Goal: Task Accomplishment & Management: Manage account settings

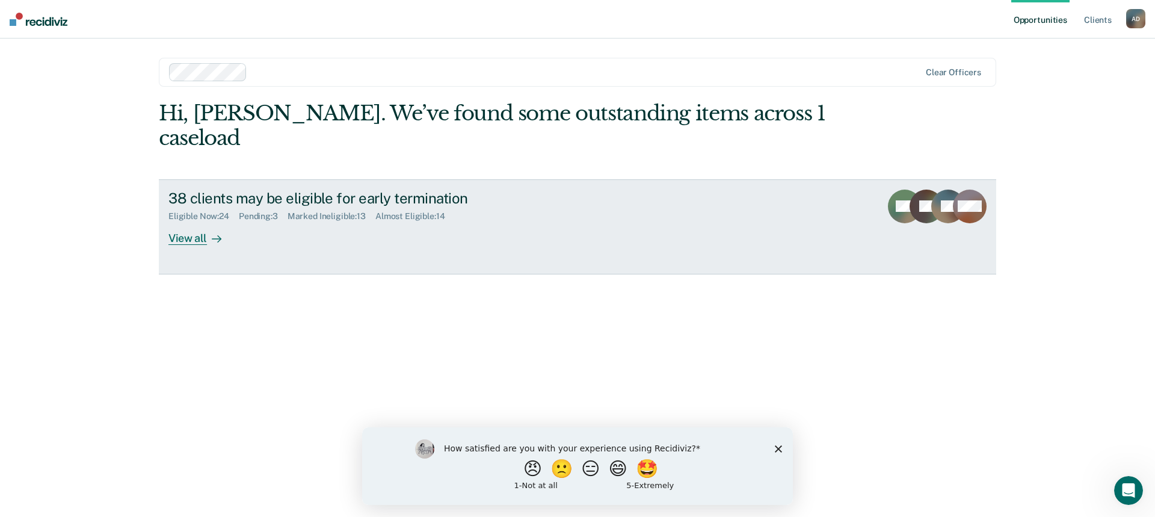
click at [202, 221] on div "View all" at bounding box center [201, 232] width 67 height 23
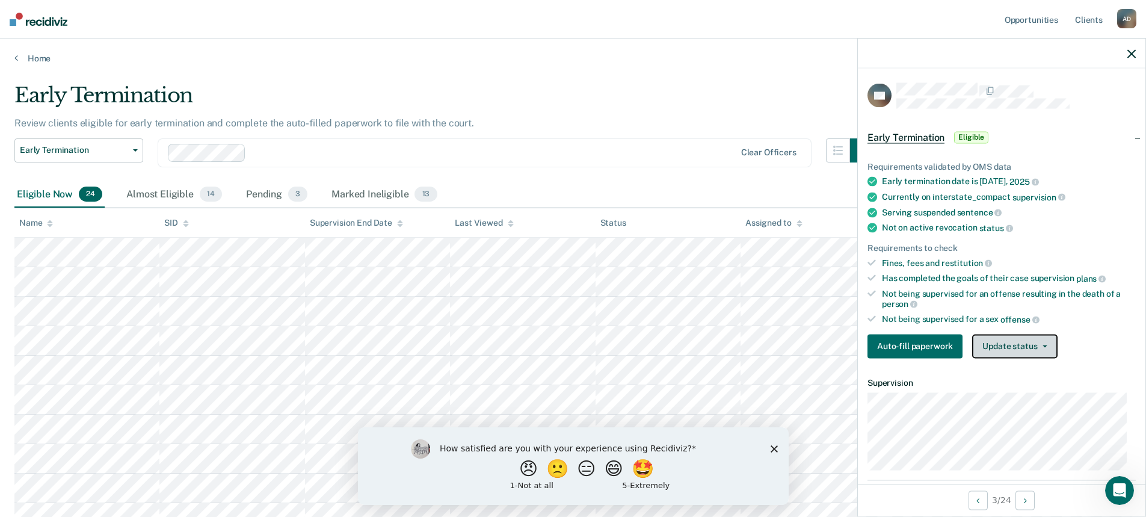
click at [1003, 342] on button "Update status" at bounding box center [1014, 346] width 85 height 24
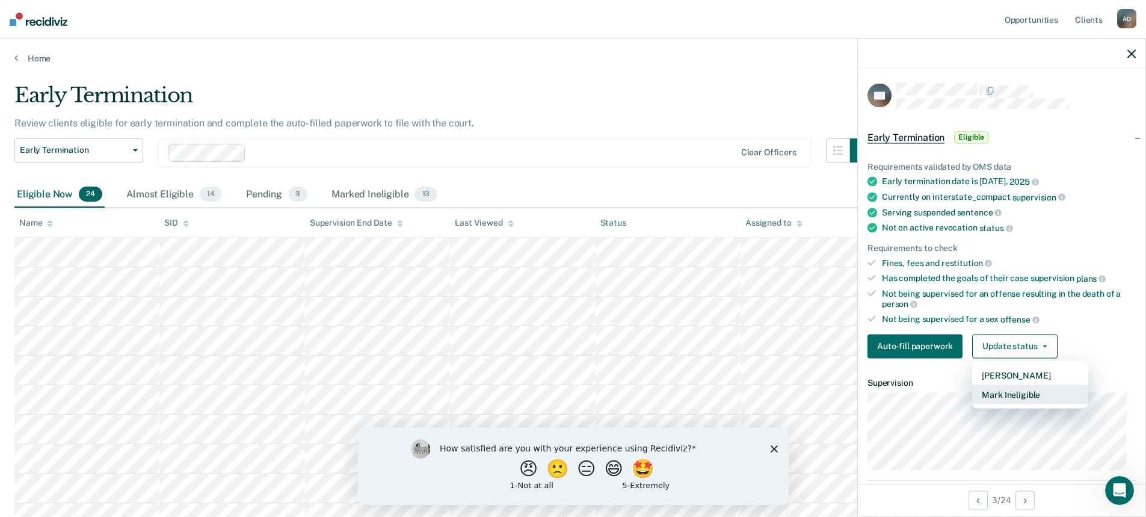
click at [1012, 395] on button "Mark Ineligible" at bounding box center [1030, 393] width 116 height 19
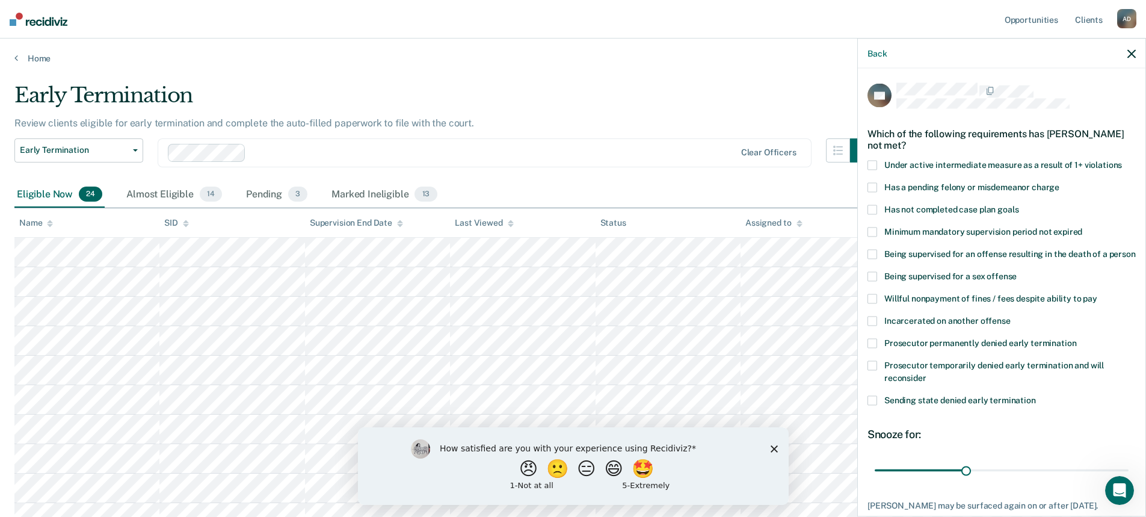
click at [930, 234] on span "Minimum mandatory supervision period not expired" at bounding box center [983, 231] width 198 height 10
click at [1082, 227] on input "Minimum mandatory supervision period not expired" at bounding box center [1082, 227] width 0 height 0
drag, startPoint x: 966, startPoint y: 481, endPoint x: 1154, endPoint y: 464, distance: 188.4
type input "83"
click at [1128, 464] on input "range" at bounding box center [1001, 469] width 254 height 21
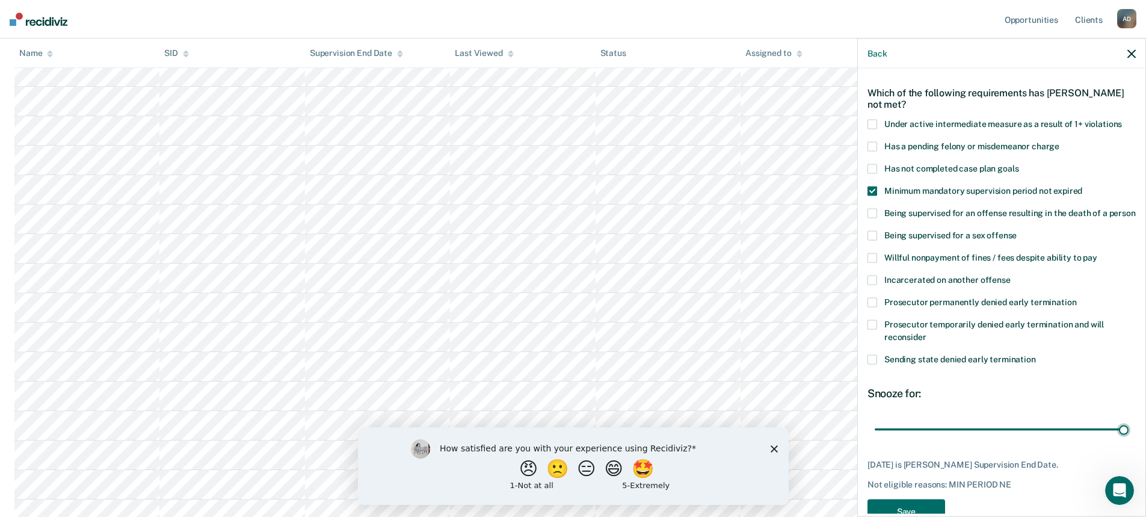
scroll to position [84, 0]
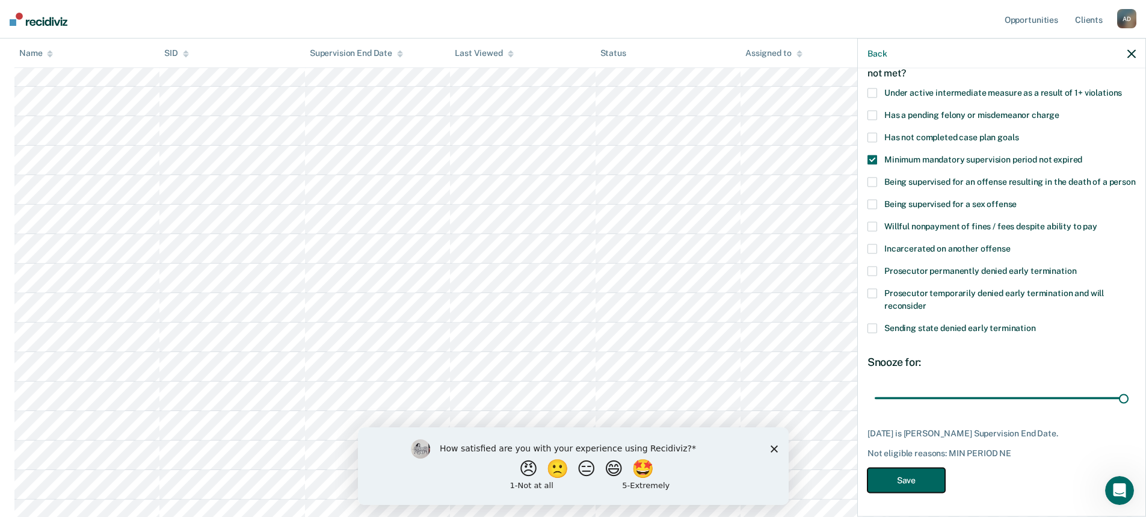
click at [912, 482] on button "Save" at bounding box center [906, 479] width 78 height 25
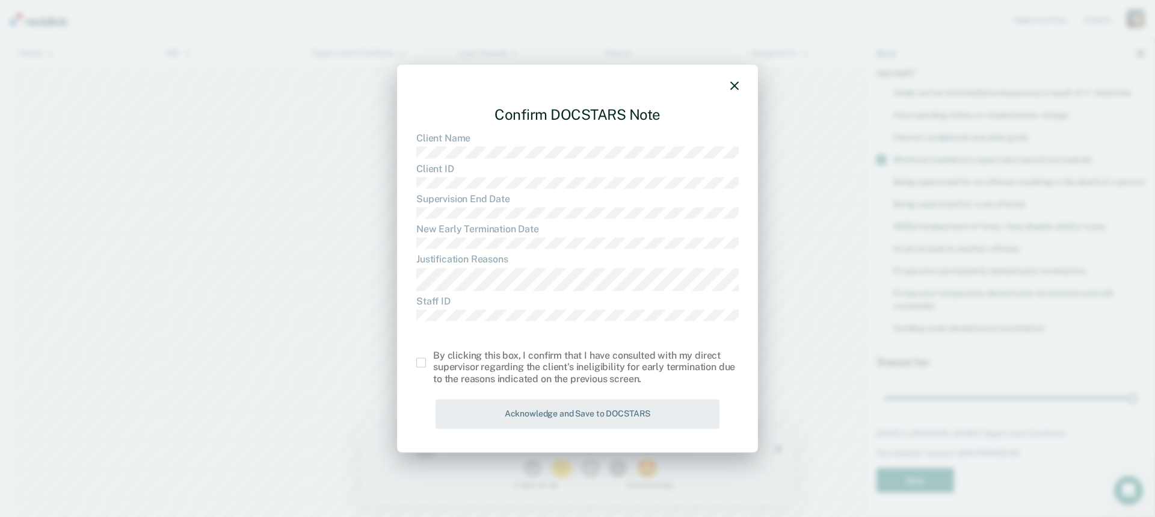
click at [425, 365] on span at bounding box center [421, 362] width 10 height 10
click at [433, 357] on input "checkbox" at bounding box center [433, 357] width 0 height 0
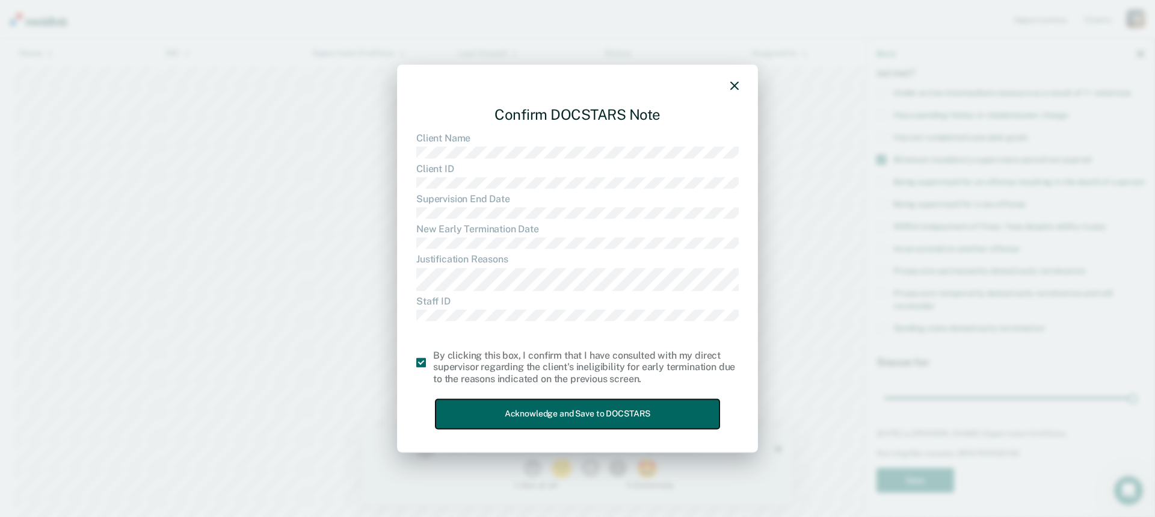
click at [582, 414] on button "Acknowledge and Save to DOCSTARS" at bounding box center [577, 413] width 284 height 29
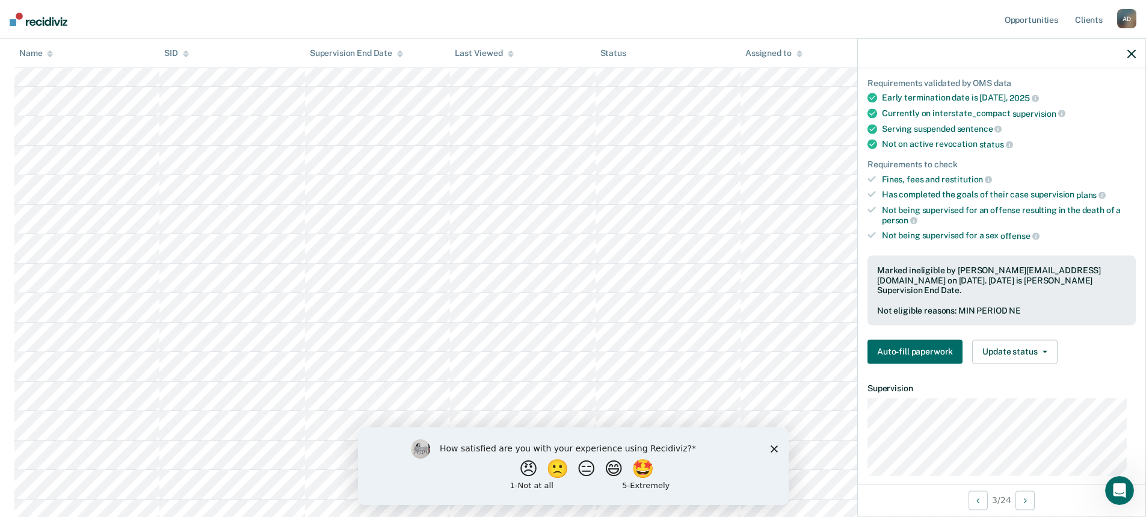
drag, startPoint x: 598, startPoint y: 25, endPoint x: 175, endPoint y: 23, distance: 422.8
click at [1129, 49] on icon "button" at bounding box center [1131, 53] width 8 height 8
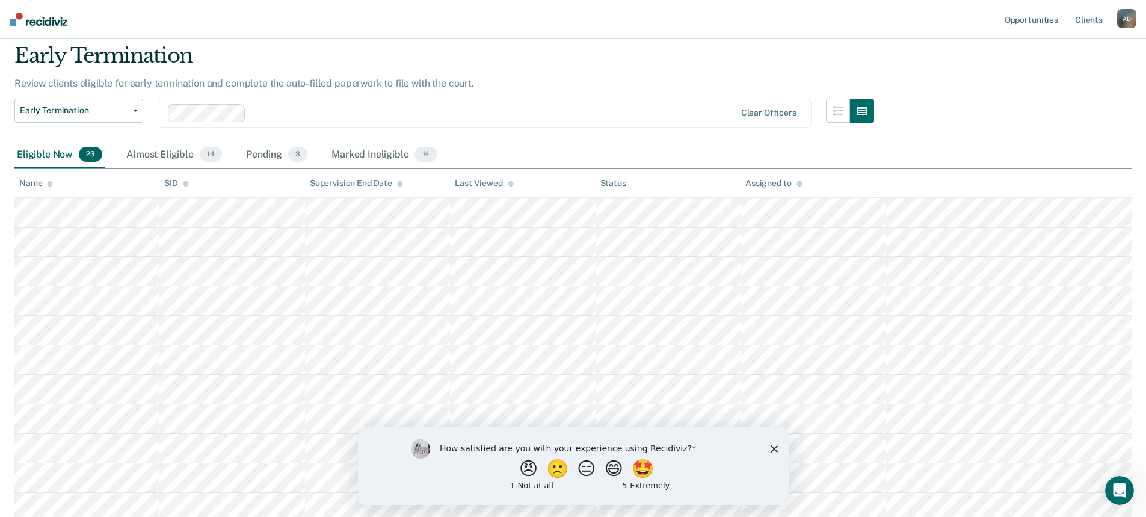
scroll to position [60, 0]
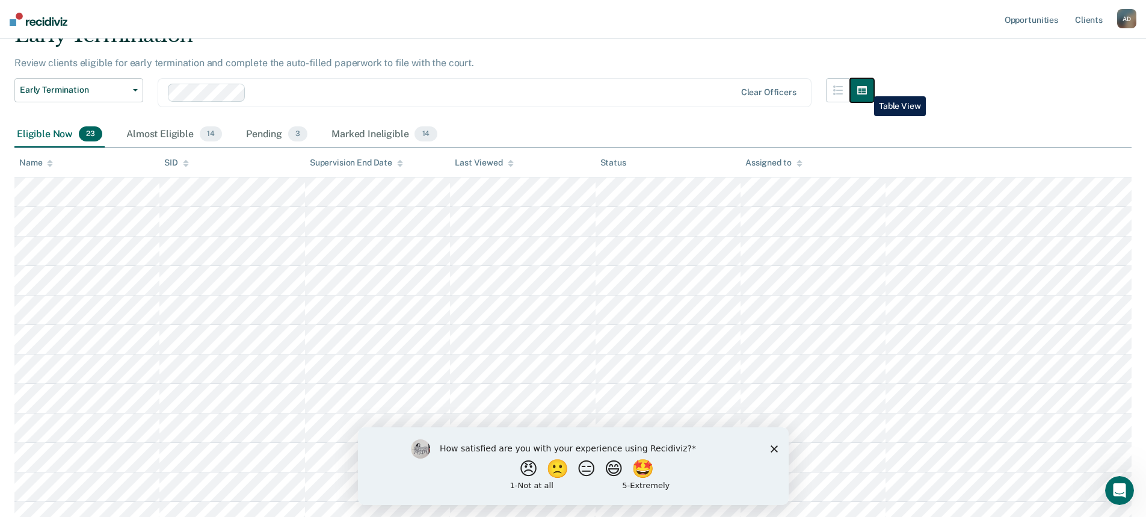
click at [865, 87] on icon "button" at bounding box center [862, 90] width 10 height 8
click at [867, 93] on icon "button" at bounding box center [862, 90] width 10 height 8
click at [850, 92] on button "button" at bounding box center [838, 90] width 24 height 24
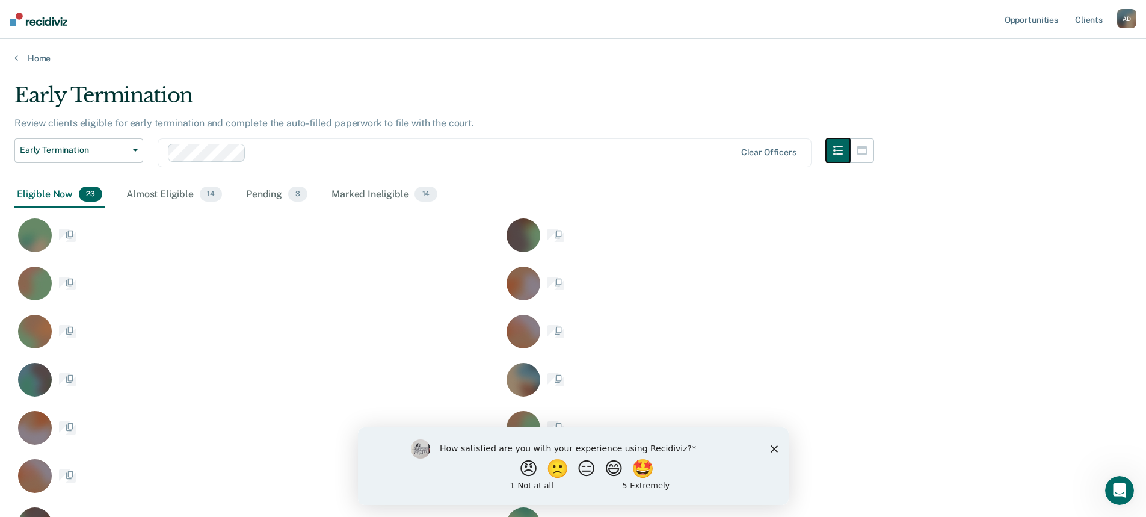
scroll to position [700, 1108]
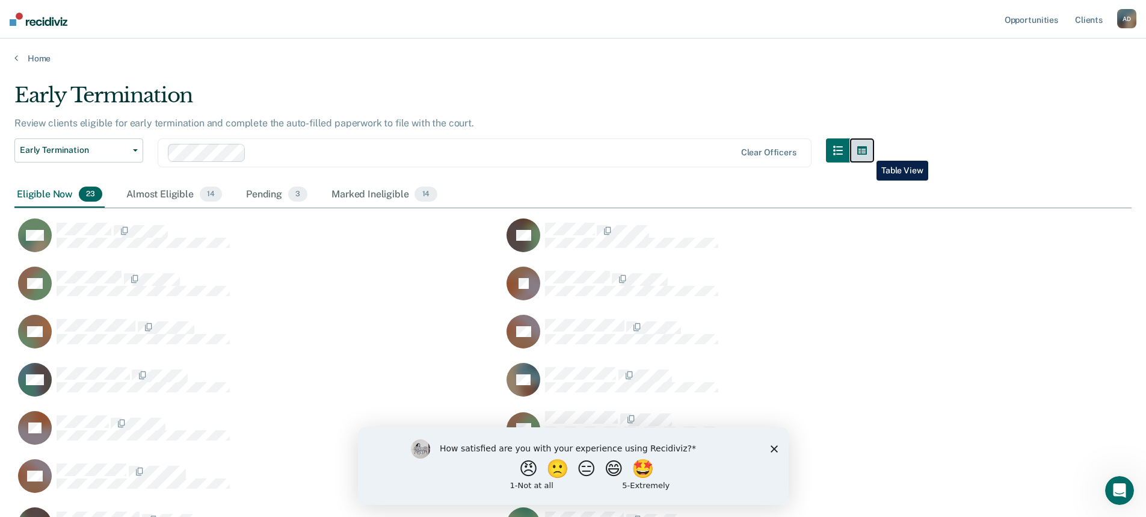
click at [867, 152] on icon "button" at bounding box center [862, 150] width 10 height 8
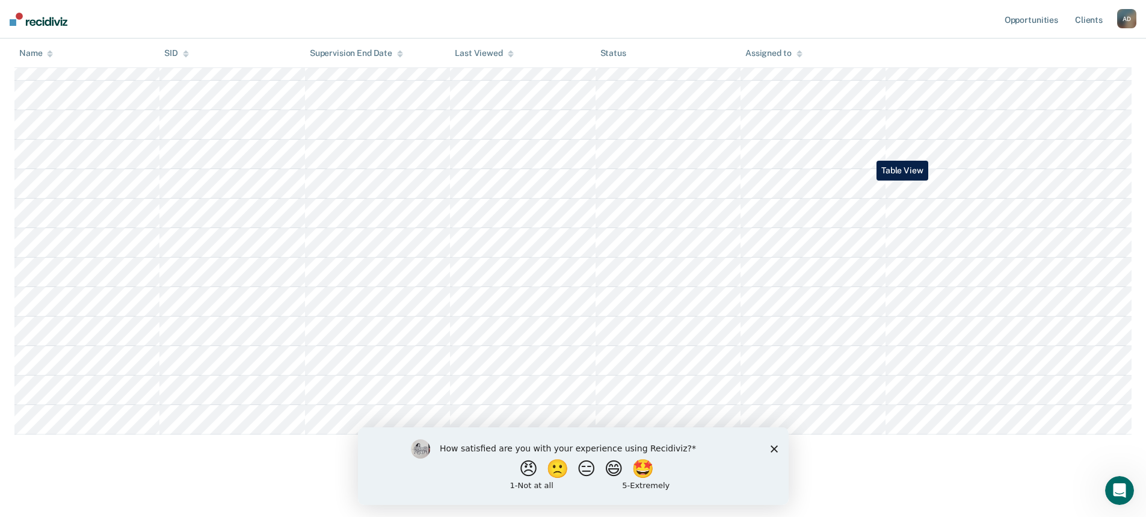
scroll to position [485, 0]
click at [771, 446] on polygon "Close survey" at bounding box center [773, 447] width 7 height 7
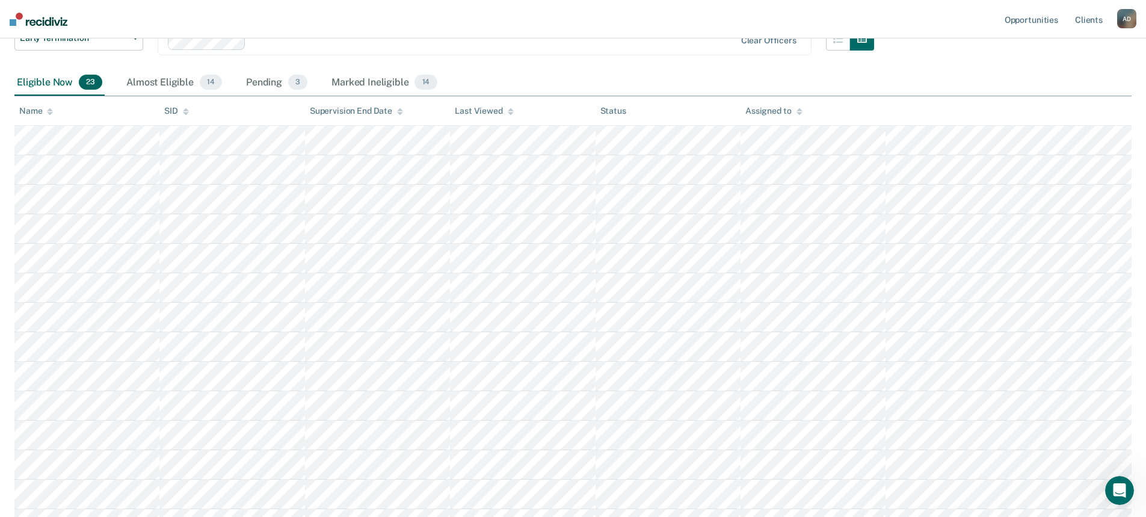
scroll to position [0, 0]
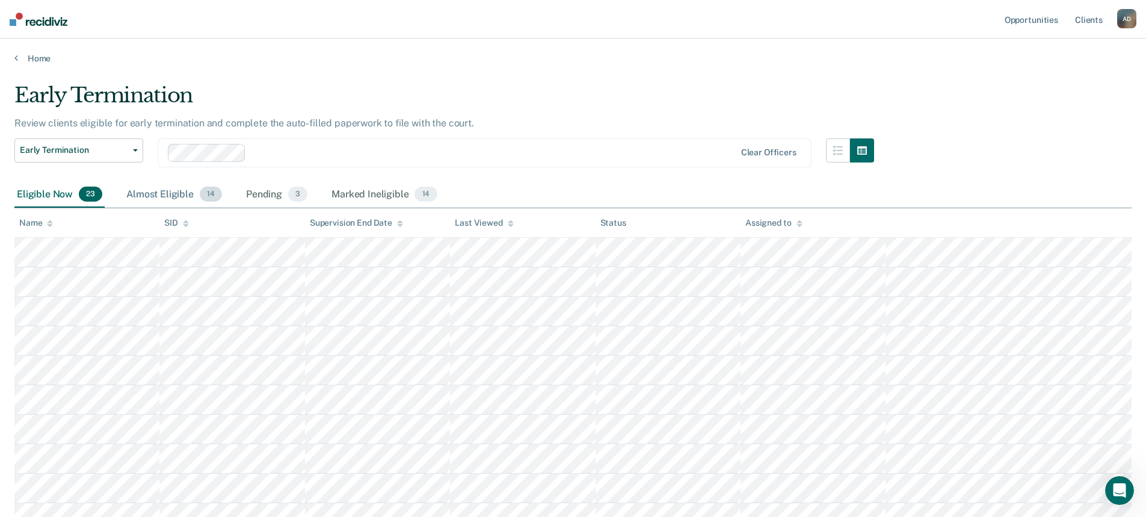
click at [173, 194] on div "Almost Eligible 14" at bounding box center [174, 195] width 100 height 26
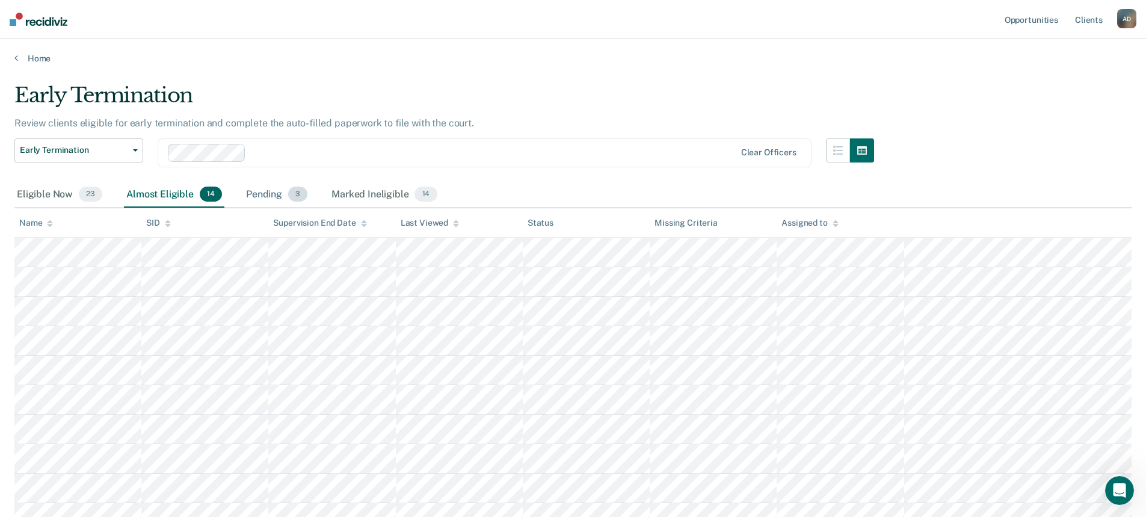
click at [269, 195] on div "Pending 3" at bounding box center [277, 195] width 66 height 26
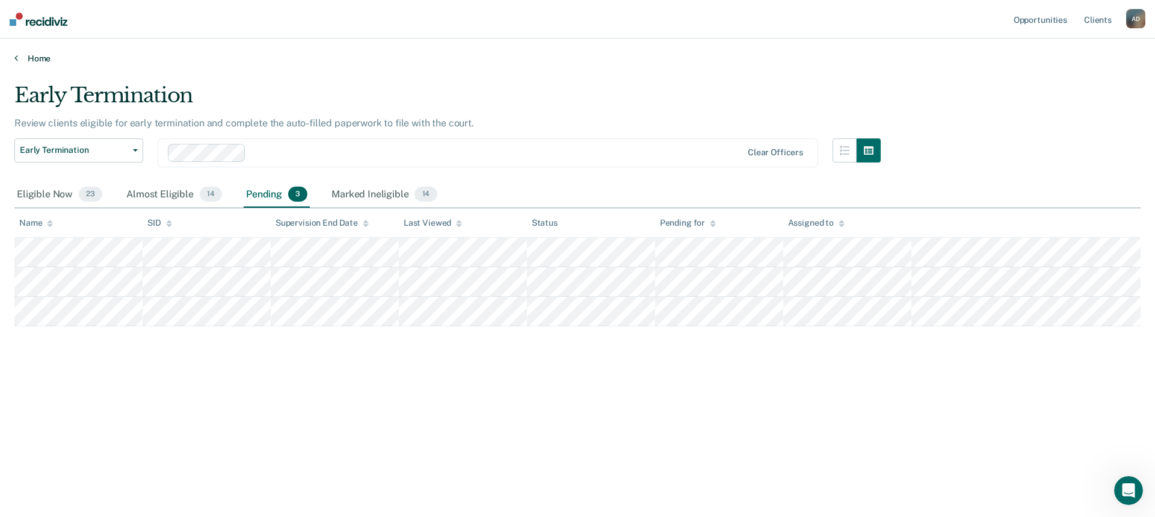
click at [17, 60] on icon at bounding box center [16, 58] width 4 height 10
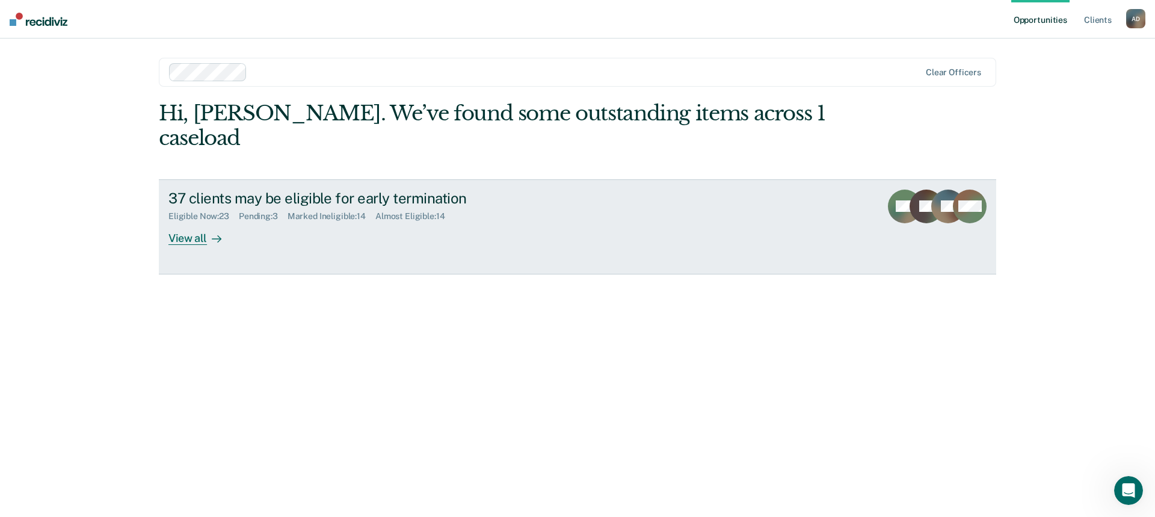
click at [194, 221] on div "View all" at bounding box center [201, 232] width 67 height 23
